Goal: Task Accomplishment & Management: Manage account settings

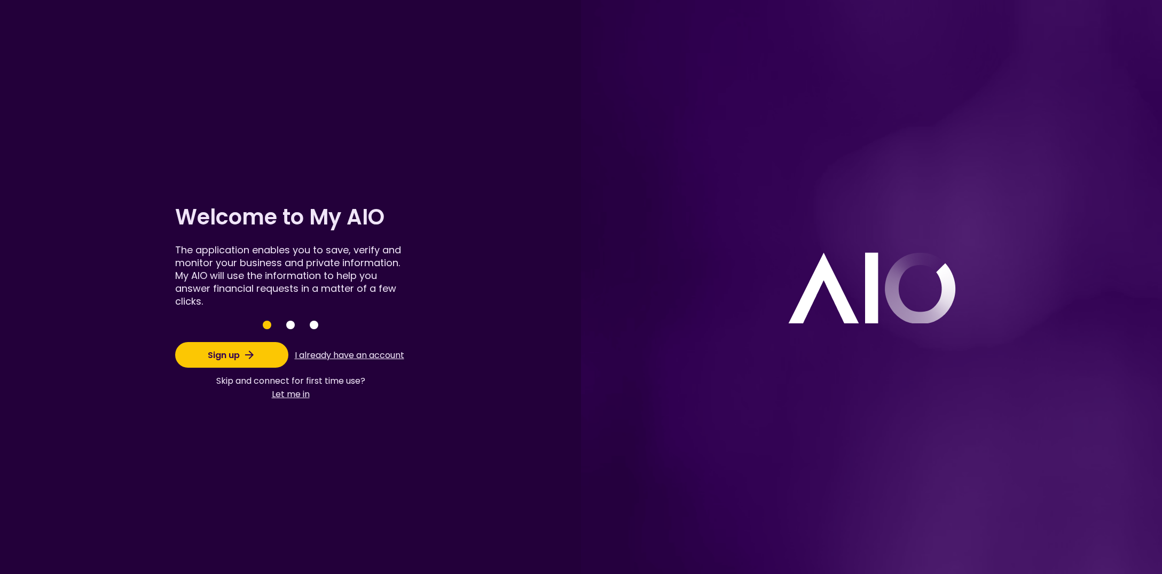
click at [212, 353] on button "Sign up" at bounding box center [231, 355] width 113 height 26
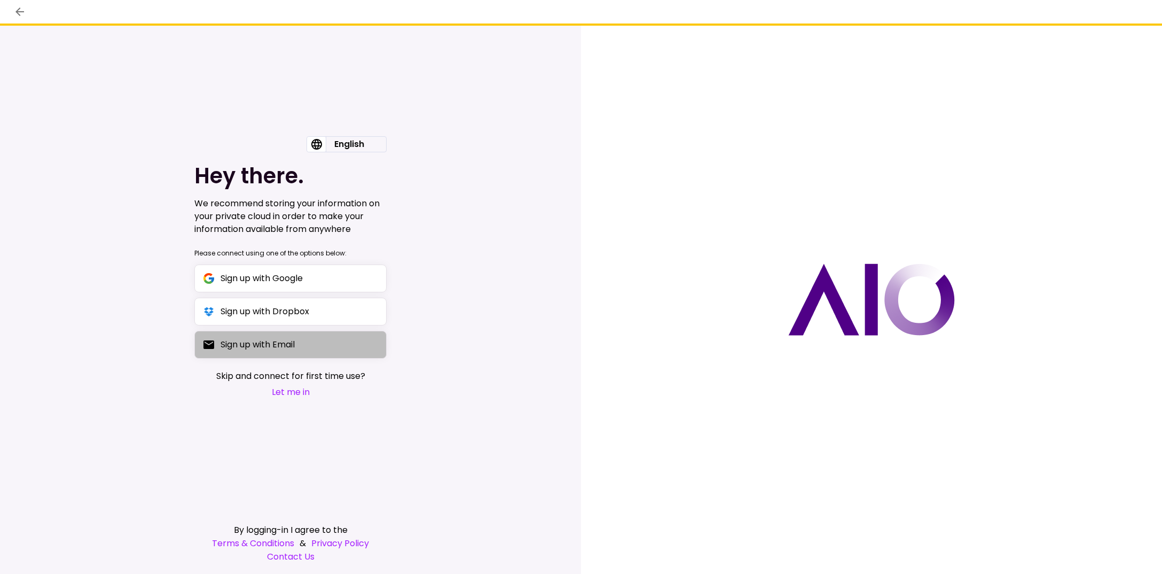
click at [244, 345] on div "Sign up with Email" at bounding box center [258, 344] width 74 height 13
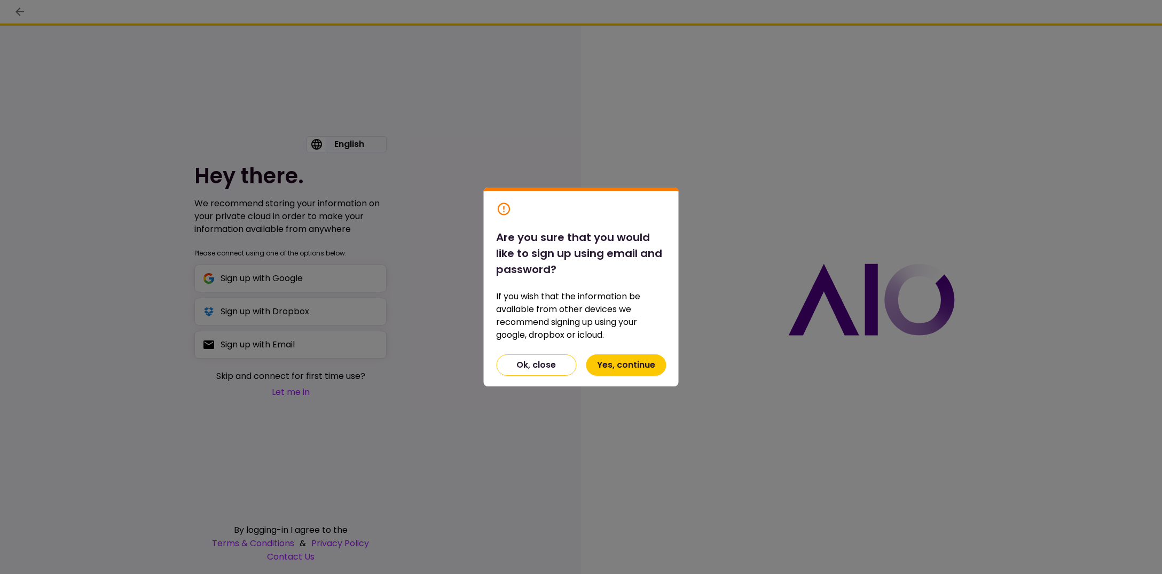
click at [635, 362] on button "Yes, continue" at bounding box center [626, 364] width 80 height 21
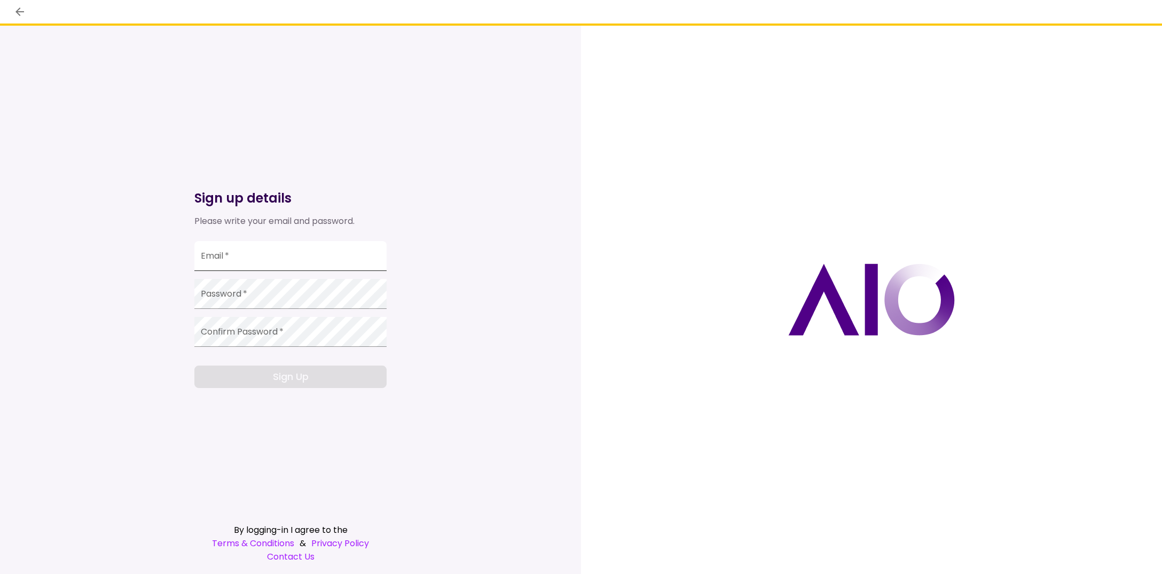
click at [250, 259] on input "Email   *" at bounding box center [290, 256] width 192 height 30
type input "**********"
click at [254, 377] on button "Sign Up" at bounding box center [290, 376] width 192 height 22
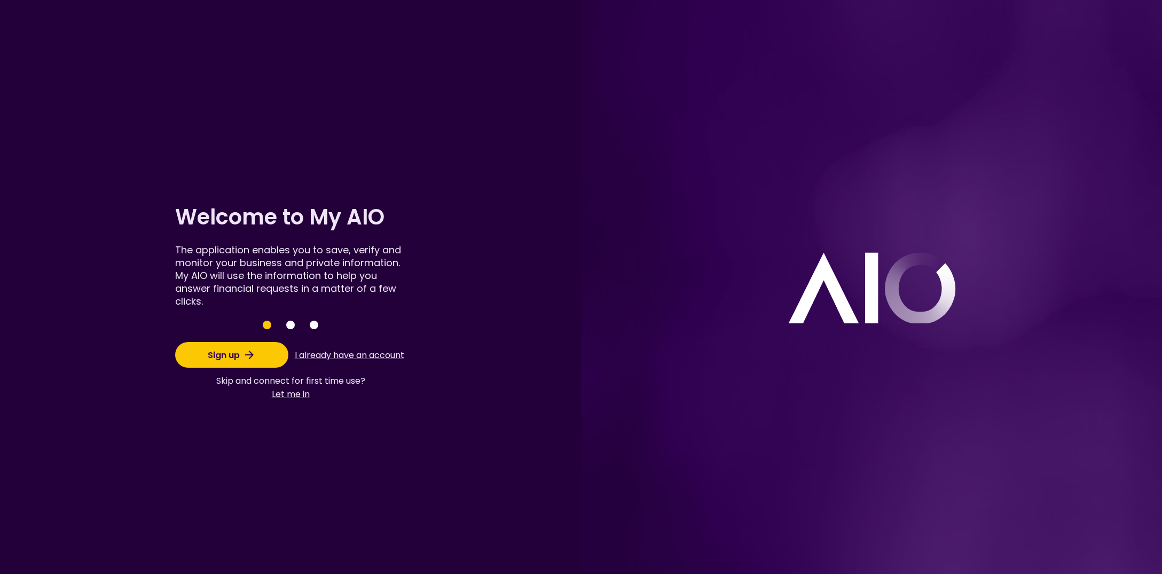
click at [329, 354] on button "I already have an account" at bounding box center [349, 355] width 113 height 20
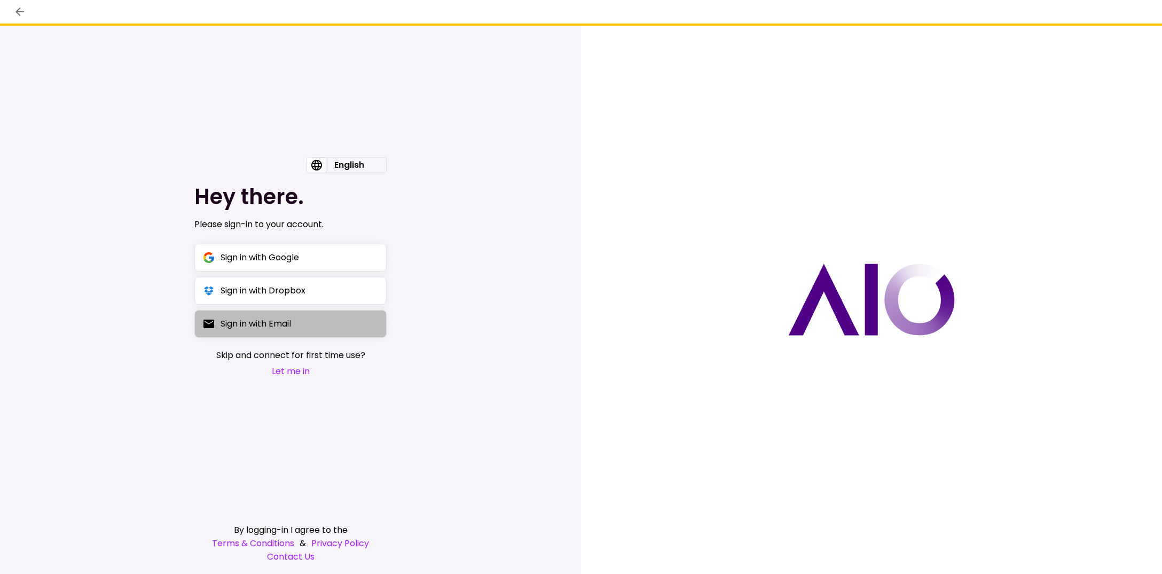
click at [317, 326] on button "Sign in with Email" at bounding box center [290, 324] width 192 height 28
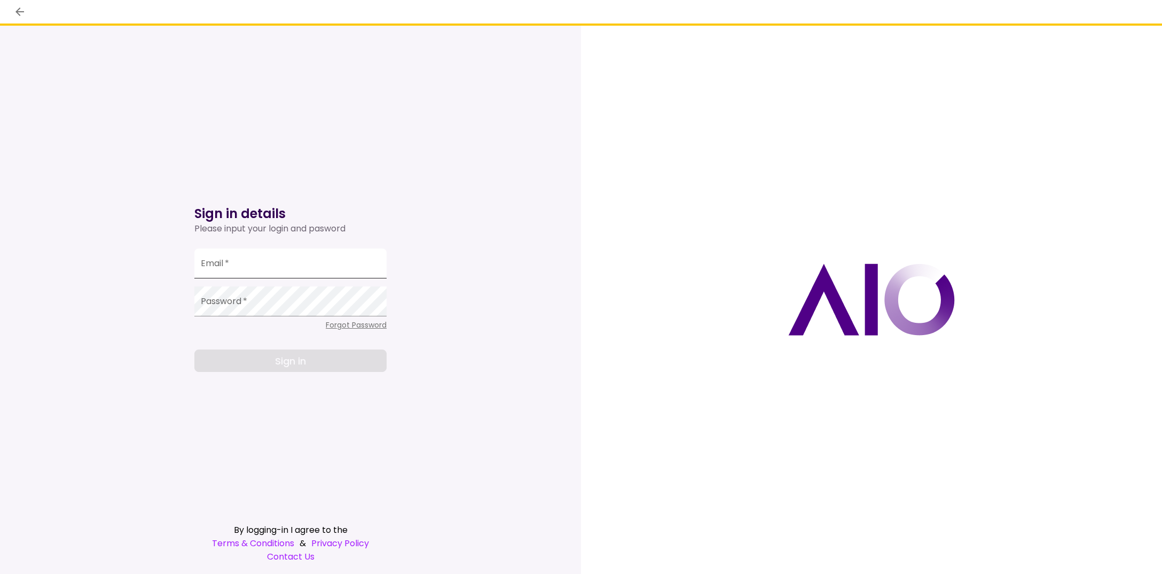
click at [269, 257] on input "Email   *" at bounding box center [290, 263] width 192 height 30
type input "**********"
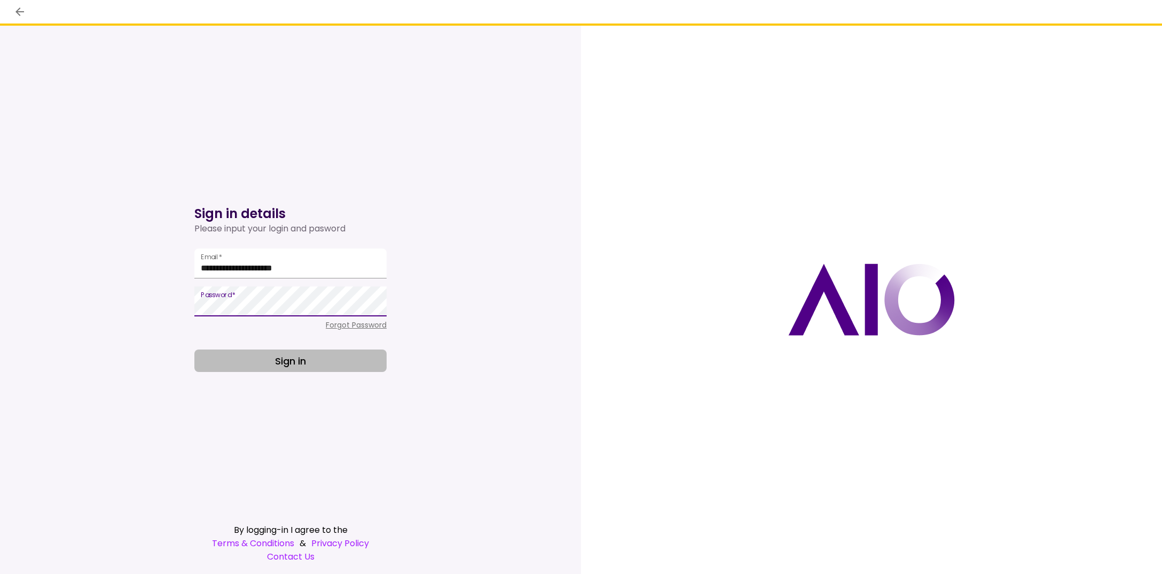
click at [273, 351] on button "Sign in" at bounding box center [290, 360] width 192 height 22
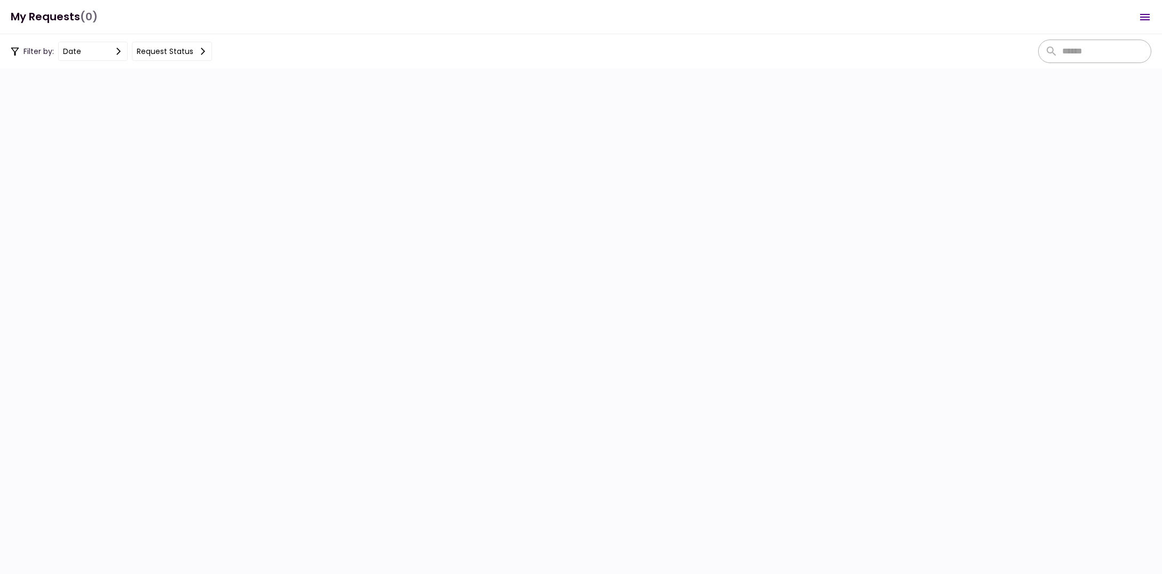
click at [1140, 20] on icon "Open menu" at bounding box center [1145, 17] width 13 height 13
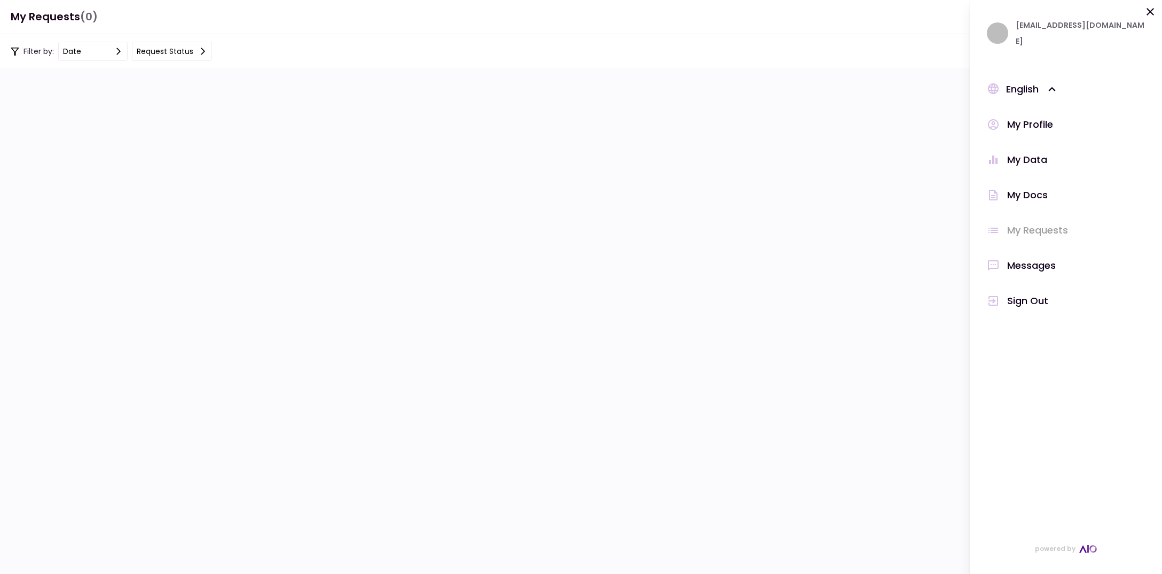
click at [1022, 116] on div "My Profile" at bounding box center [1030, 124] width 46 height 16
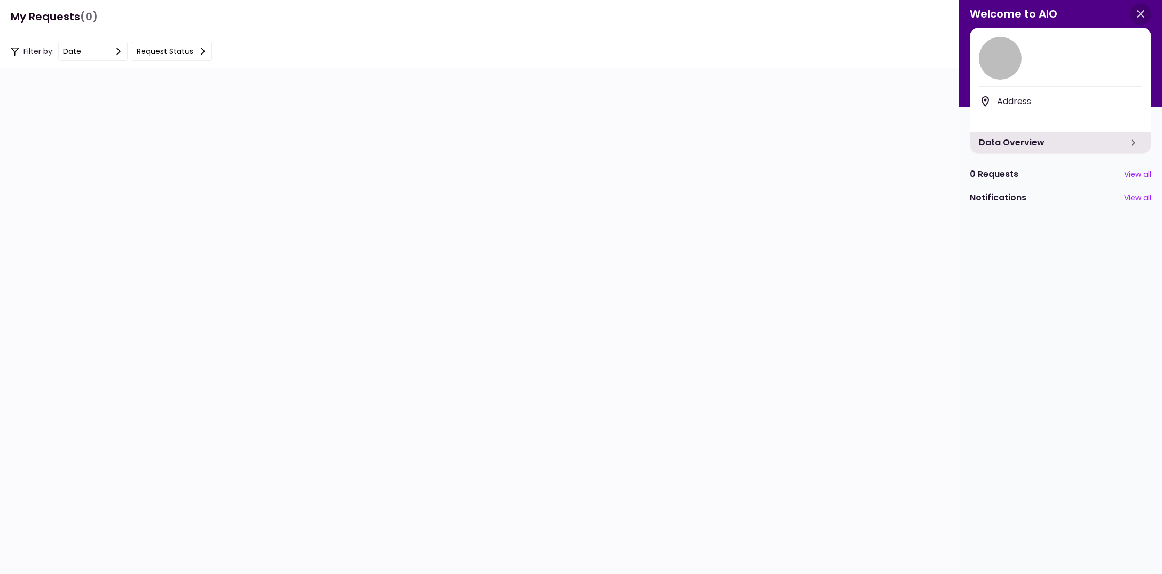
click at [1139, 15] on icon "button" at bounding box center [1140, 13] width 7 height 7
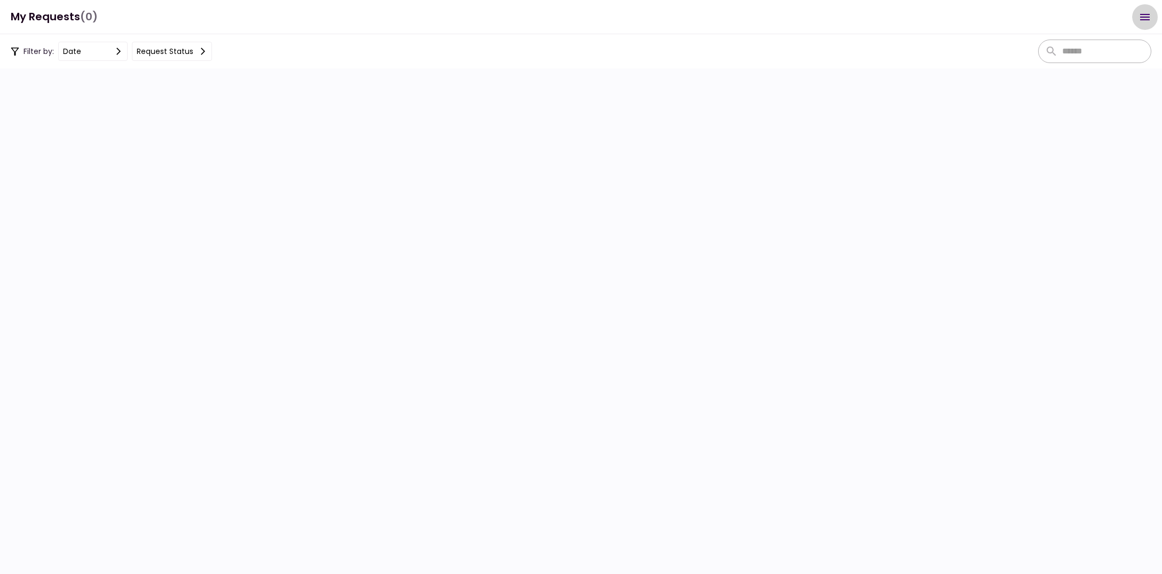
click at [1142, 15] on icon "Open menu" at bounding box center [1145, 17] width 13 height 13
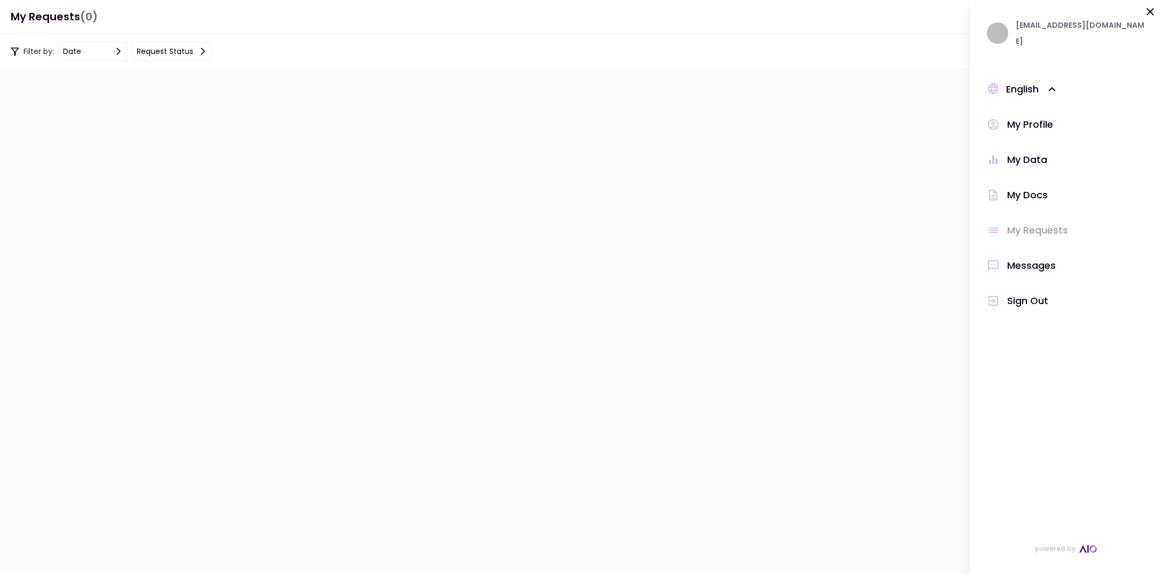
click at [1021, 190] on div "My Docs" at bounding box center [1027, 195] width 41 height 16
